Goal: Task Accomplishment & Management: Complete application form

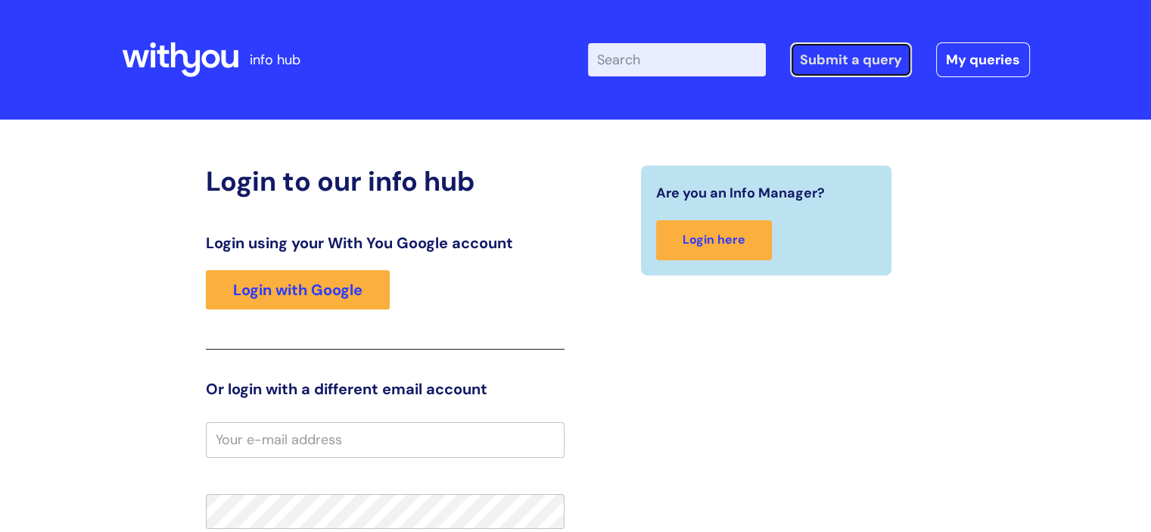
click at [827, 63] on link "Submit a query" at bounding box center [851, 59] width 122 height 35
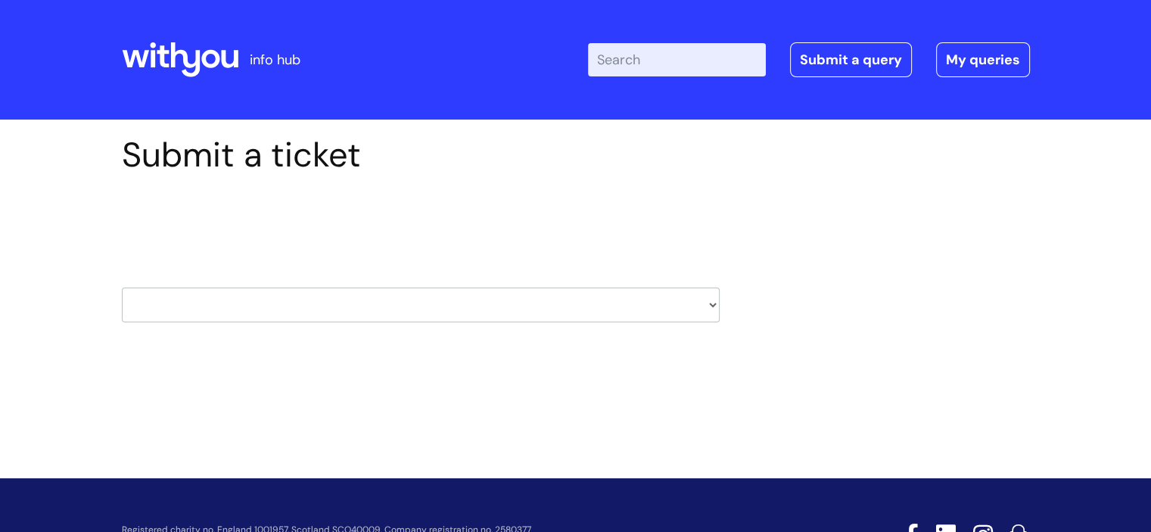
click at [713, 306] on select "HR / People IT and Support Clinical Drug Alerts Finance Accounts Data Support T…" at bounding box center [421, 305] width 598 height 35
select select "it_and_support"
click at [122, 288] on select "HR / People IT and Support Clinical Drug Alerts Finance Accounts Data Support T…" at bounding box center [421, 305] width 598 height 35
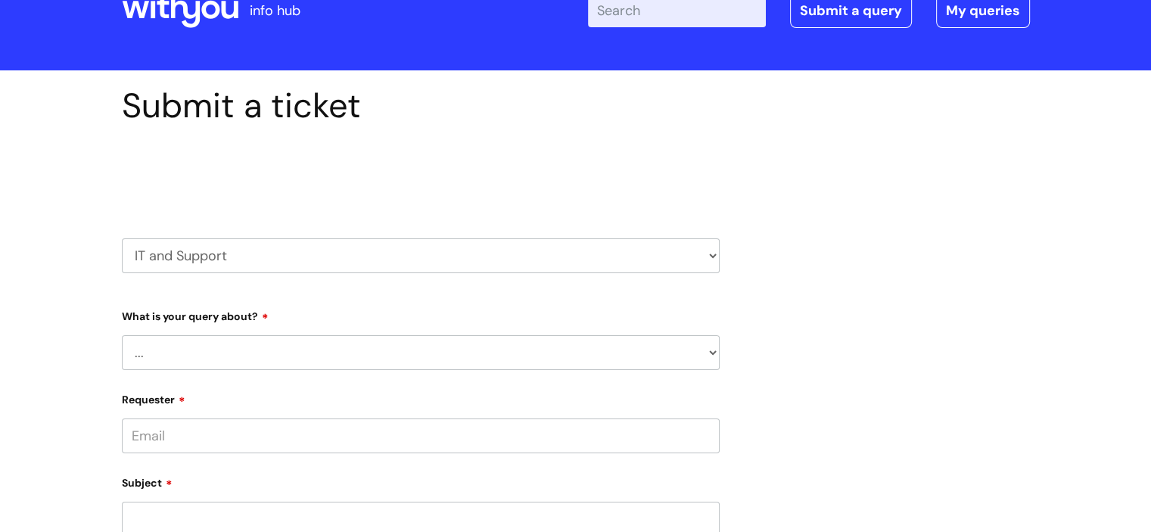
scroll to position [227, 0]
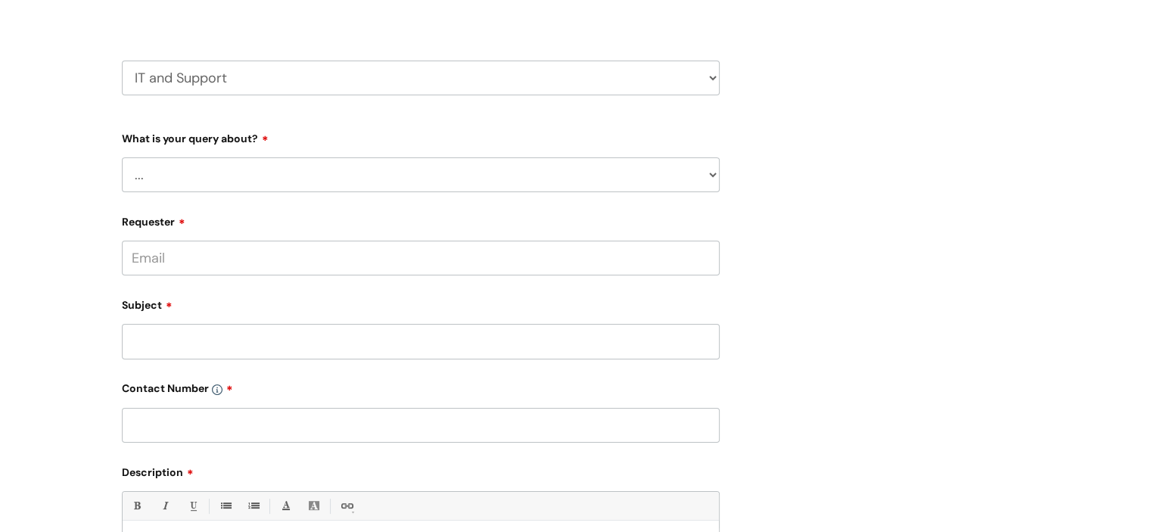
click at [712, 175] on select "... Mobile Phone Reset & MFA Accounts, Starters and Leavers IT Hardware issue I…" at bounding box center [421, 174] width 598 height 35
select select "IT Hardware issue"
click at [122, 157] on select "... Mobile Phone Reset & MFA Accounts, Starters and Leavers IT Hardware issue I…" at bounding box center [421, 174] width 598 height 35
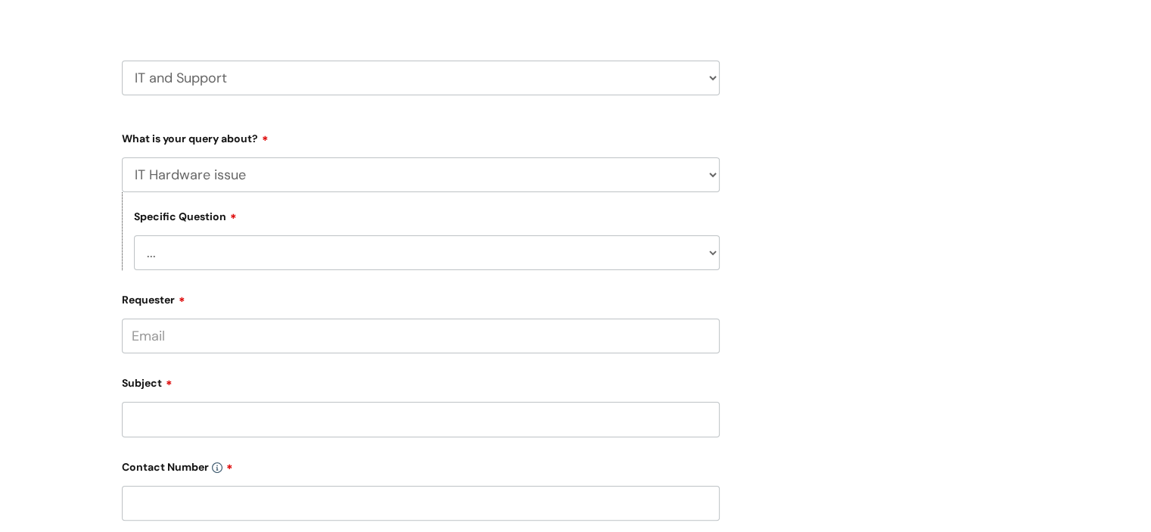
click at [713, 254] on select "... I need a new or replacement ... I’m waiting for new or replacement hardware…" at bounding box center [427, 252] width 586 height 35
select select "Problem with Laptop or Chromebook"
click at [134, 235] on select "... I need a new or replacement ... I’m waiting for new or replacement hardware…" at bounding box center [427, 252] width 586 height 35
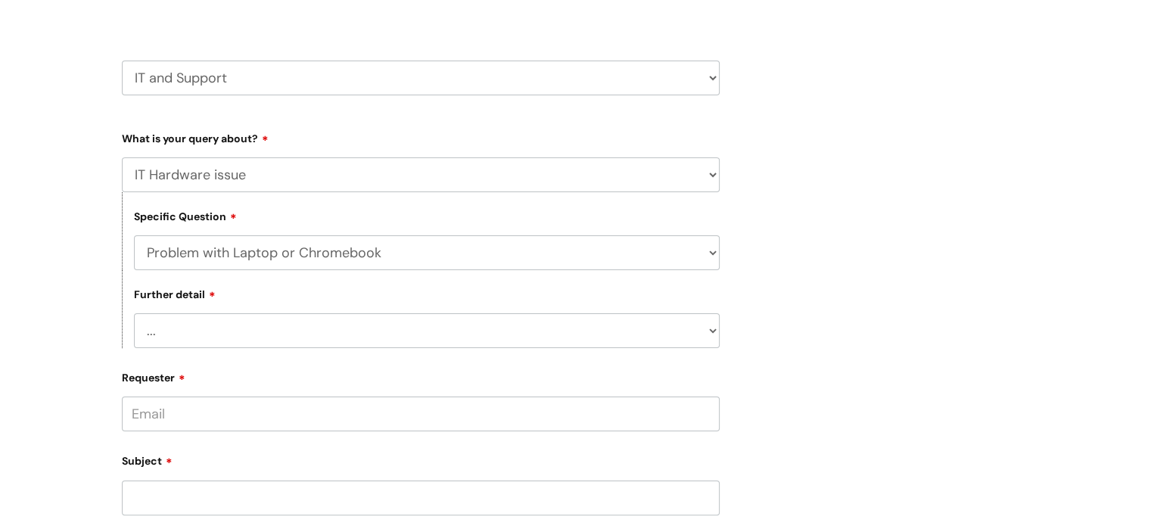
click at [710, 329] on select "... I’ve no sound / microphone I’ve got no internet or wifi I’ve got no camera …" at bounding box center [427, 330] width 586 height 35
select select "I’ve no sound / microphone"
click at [134, 314] on select "... I’ve no sound / microphone I’ve got no internet or wifi I’ve got no camera …" at bounding box center [427, 330] width 586 height 35
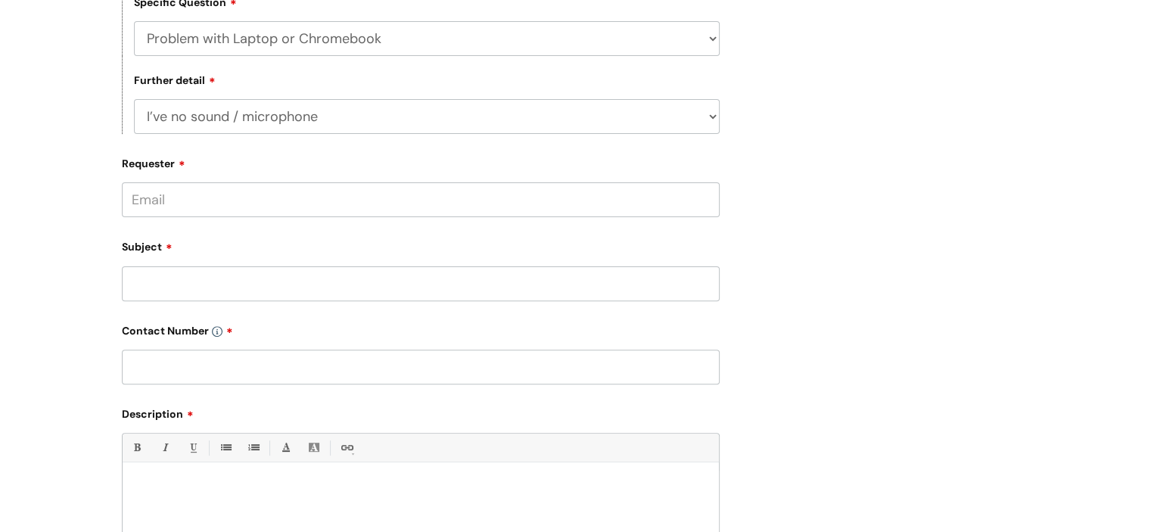
scroll to position [454, 0]
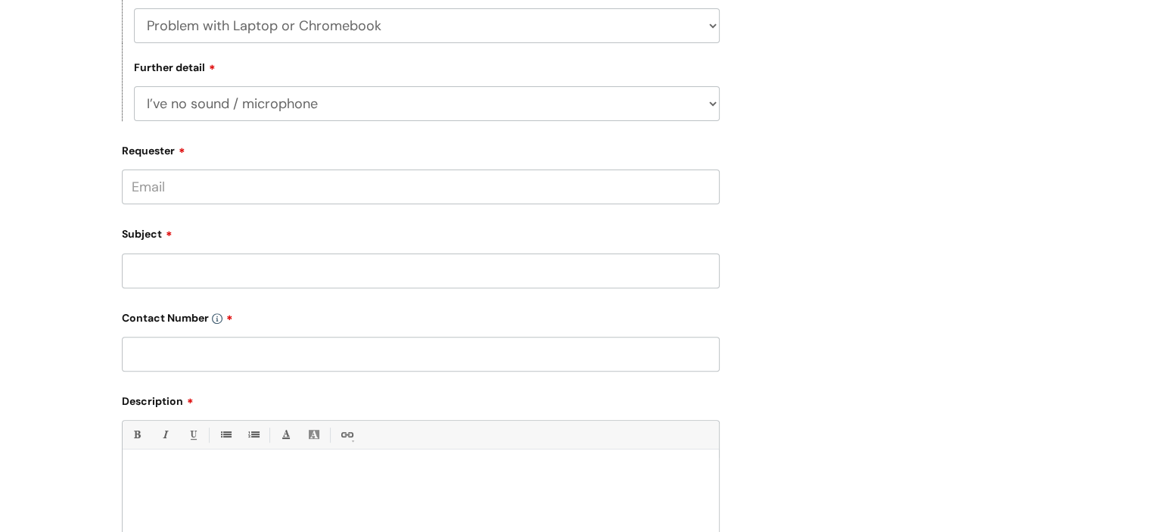
click at [708, 102] on select "... I’ve no sound / microphone I’ve got no internet or wifi I’ve got no camera …" at bounding box center [427, 103] width 586 height 35
click at [281, 185] on input "Requester" at bounding box center [421, 187] width 598 height 35
type input "afifa.ali@wearewithyou.org.uk"
click at [251, 269] on div "Subject" at bounding box center [421, 254] width 598 height 67
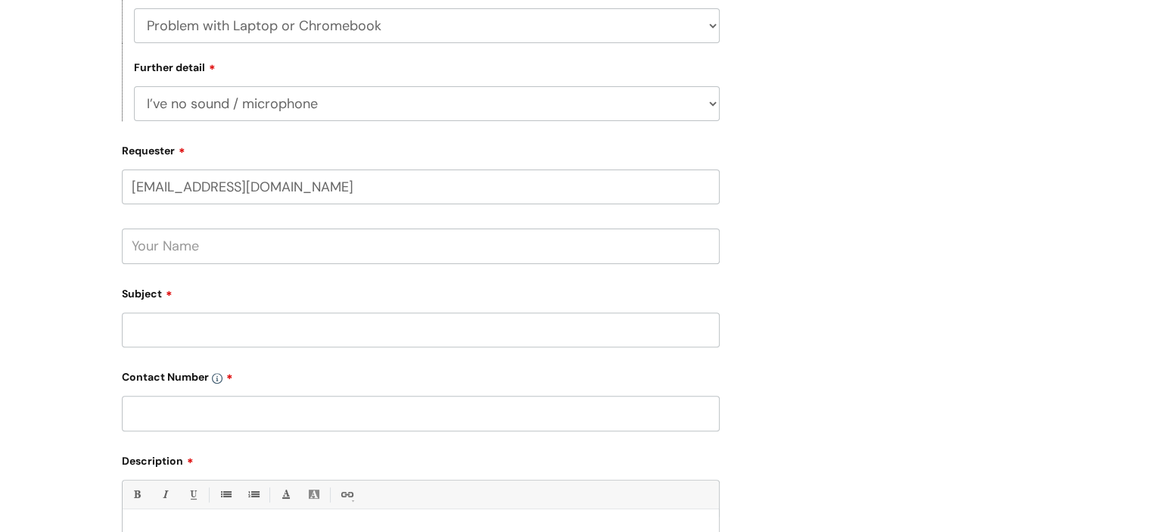
click at [254, 251] on input "text" at bounding box center [421, 246] width 598 height 35
type input "Afifa Ali"
click at [167, 327] on input "Subject" at bounding box center [421, 330] width 598 height 35
type input "The client is not able to hear me on google meet nor can i hear them"
click at [170, 419] on input "text" at bounding box center [421, 413] width 598 height 35
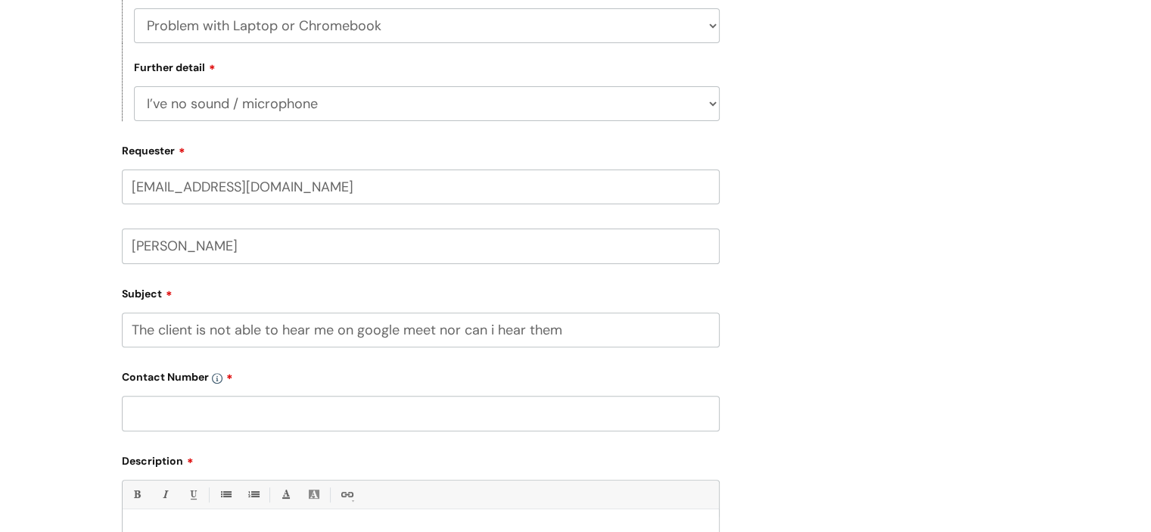
click at [210, 414] on input "text" at bounding box center [421, 413] width 598 height 35
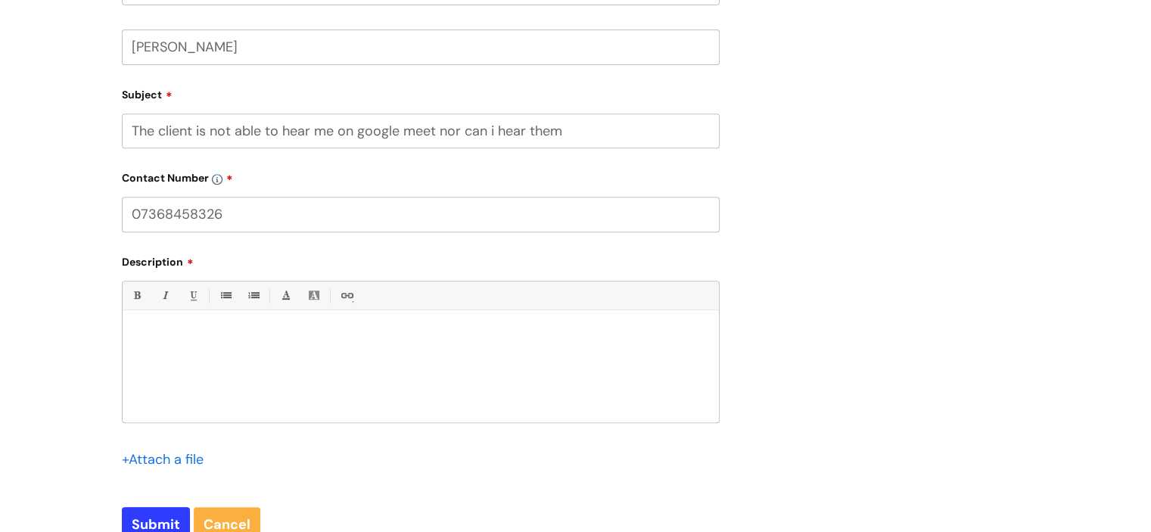
scroll to position [681, 0]
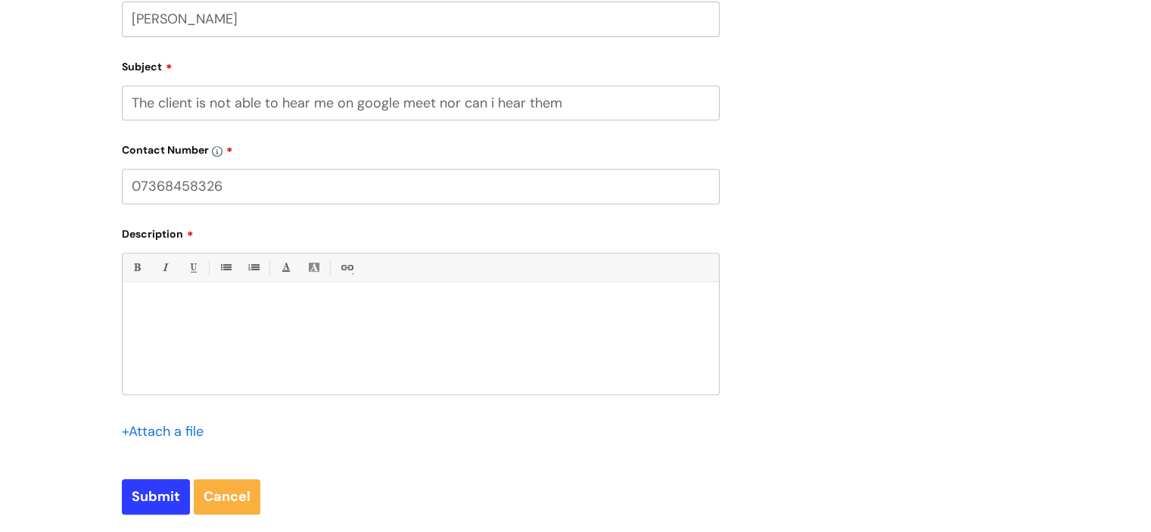
click at [391, 340] on div at bounding box center [421, 342] width 597 height 104
click at [132, 182] on input "07368458326" at bounding box center [421, 186] width 598 height 35
type input "Personal no :07368458326"
click at [169, 307] on p at bounding box center [421, 308] width 574 height 14
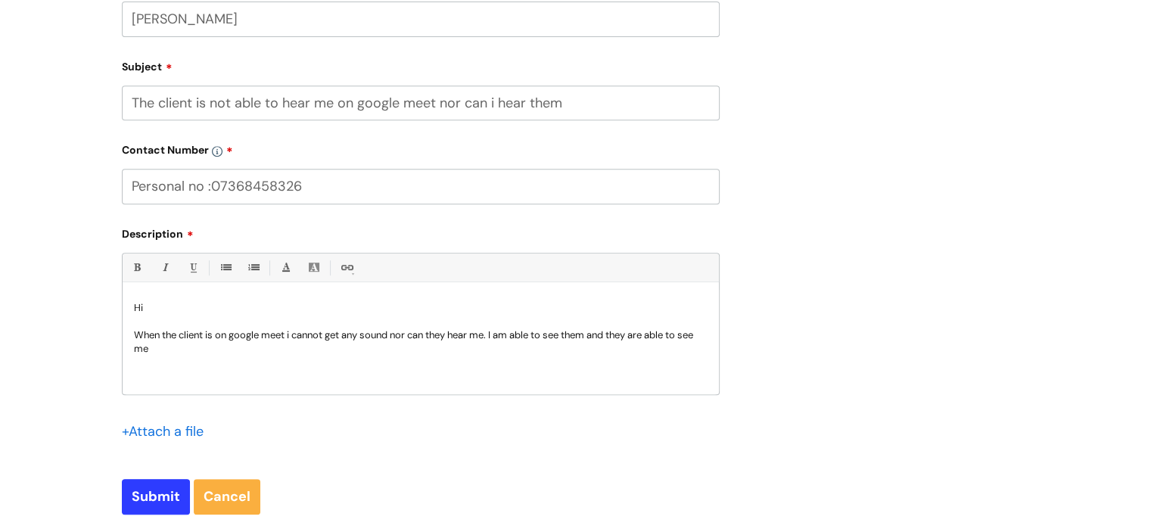
click at [212, 354] on p "When the client is on google meet i cannot get any sound nor can they hear me. …" at bounding box center [421, 342] width 574 height 27
click at [142, 508] on input "Submit" at bounding box center [156, 496] width 68 height 35
type input "Please Wait..."
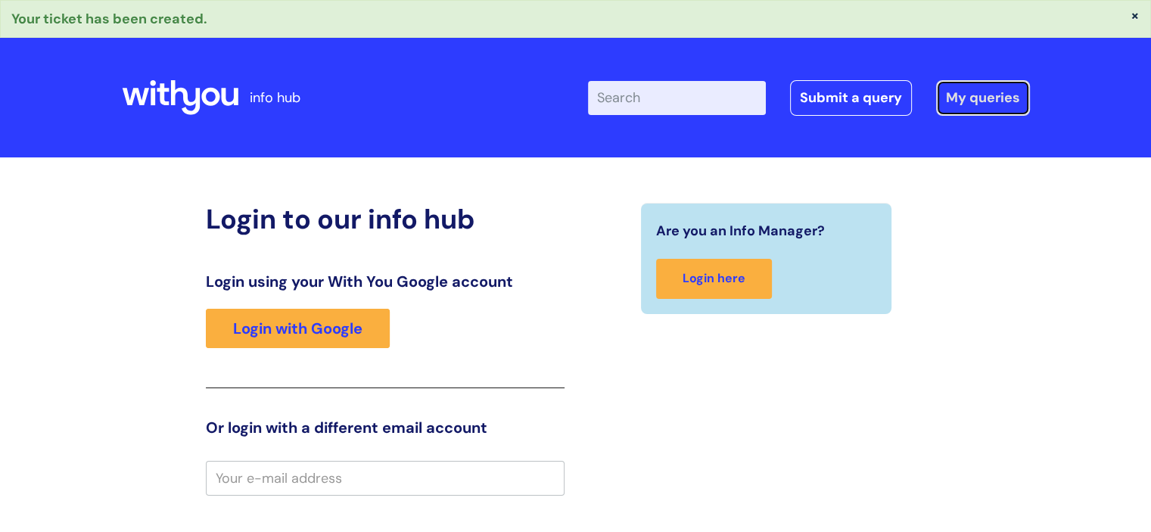
click at [987, 101] on link "My queries" at bounding box center [983, 97] width 94 height 35
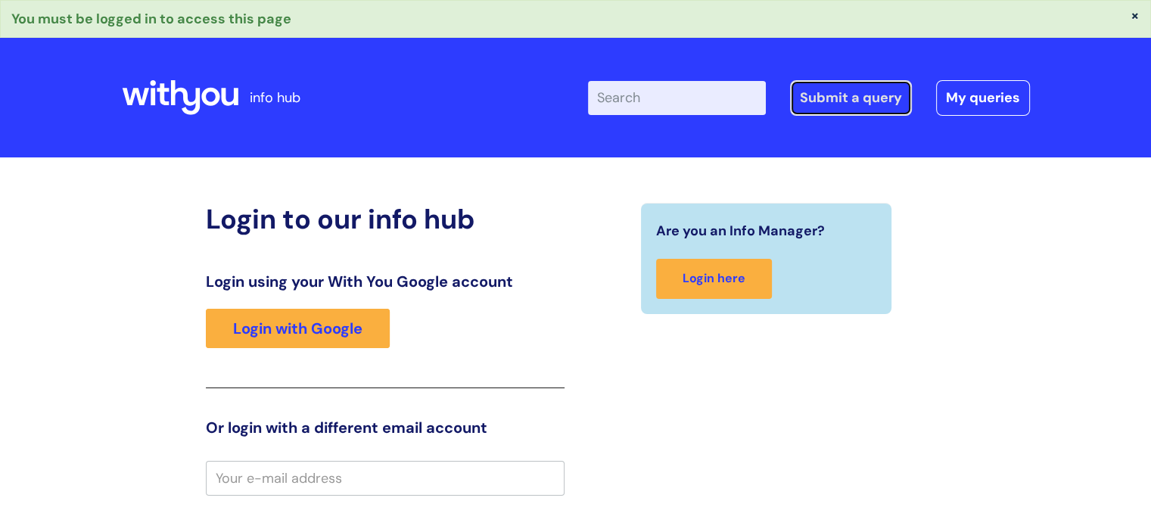
click at [877, 105] on link "Submit a query" at bounding box center [851, 97] width 122 height 35
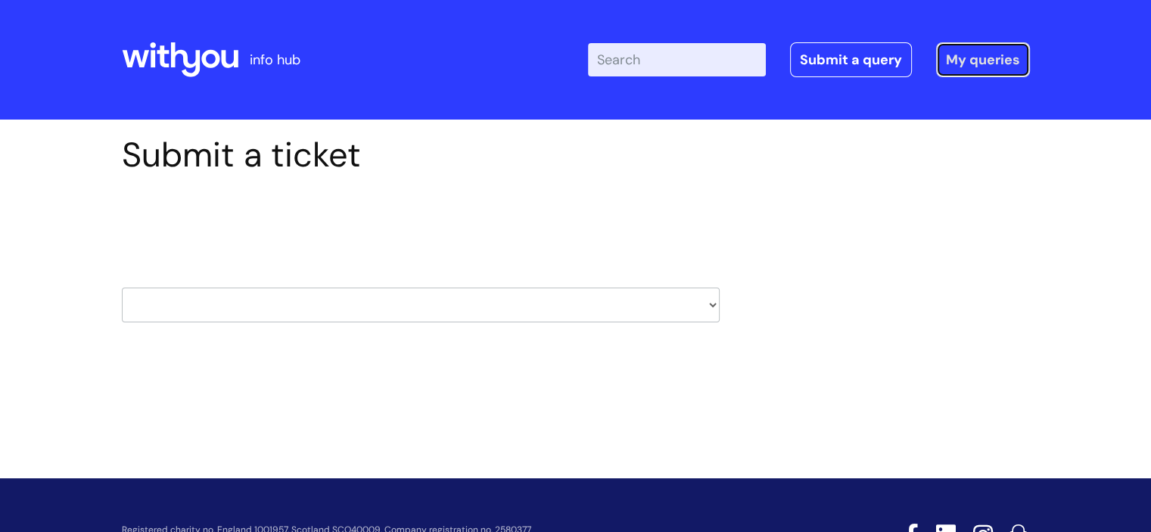
click at [1007, 63] on link "My queries" at bounding box center [983, 59] width 94 height 35
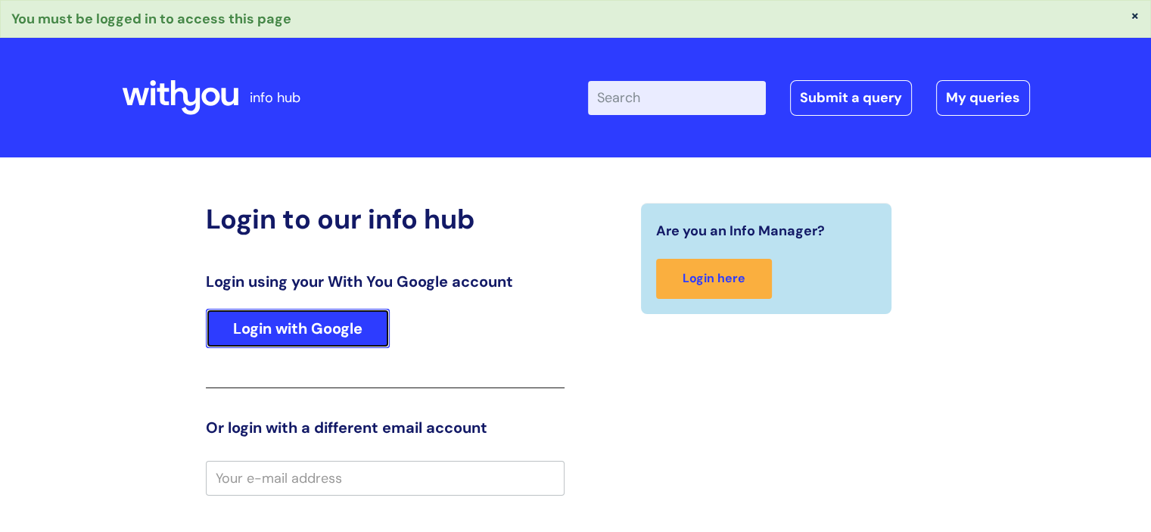
click at [302, 320] on link "Login with Google" at bounding box center [298, 328] width 184 height 39
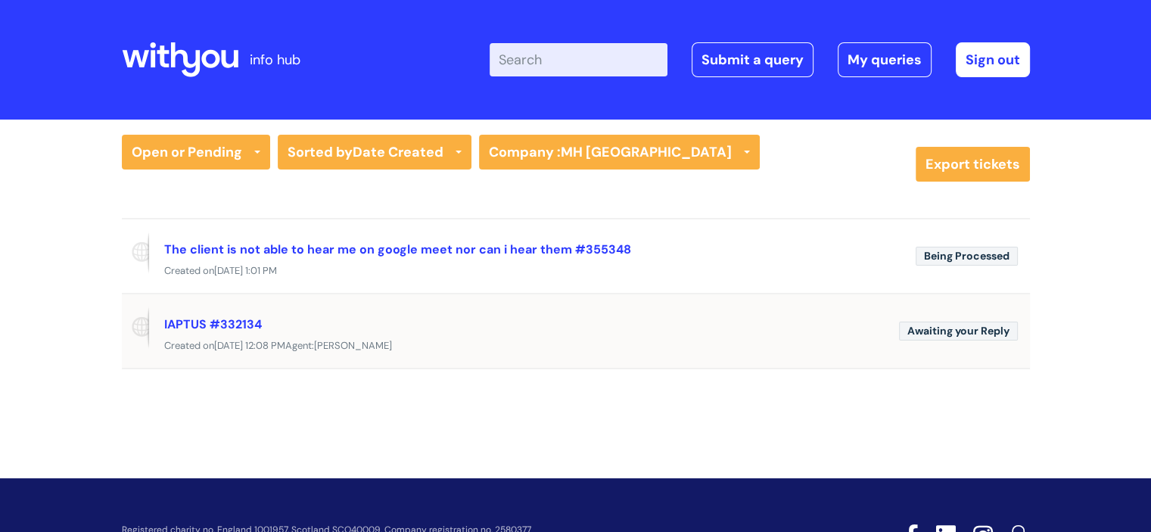
click at [949, 329] on span "Awaiting your Reply" at bounding box center [958, 331] width 119 height 19
